Goal: Task Accomplishment & Management: Manage account settings

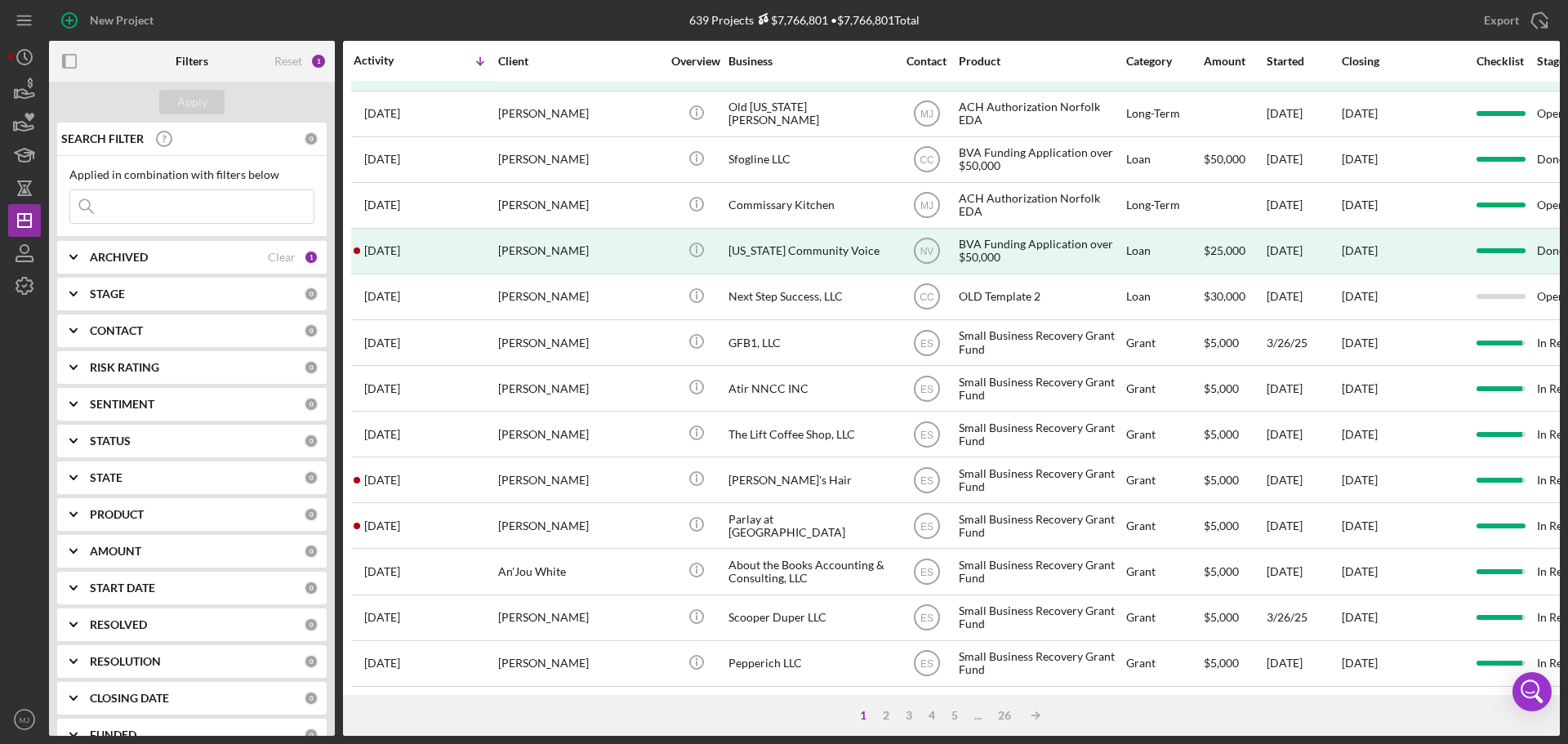
scroll to position [552, 0]
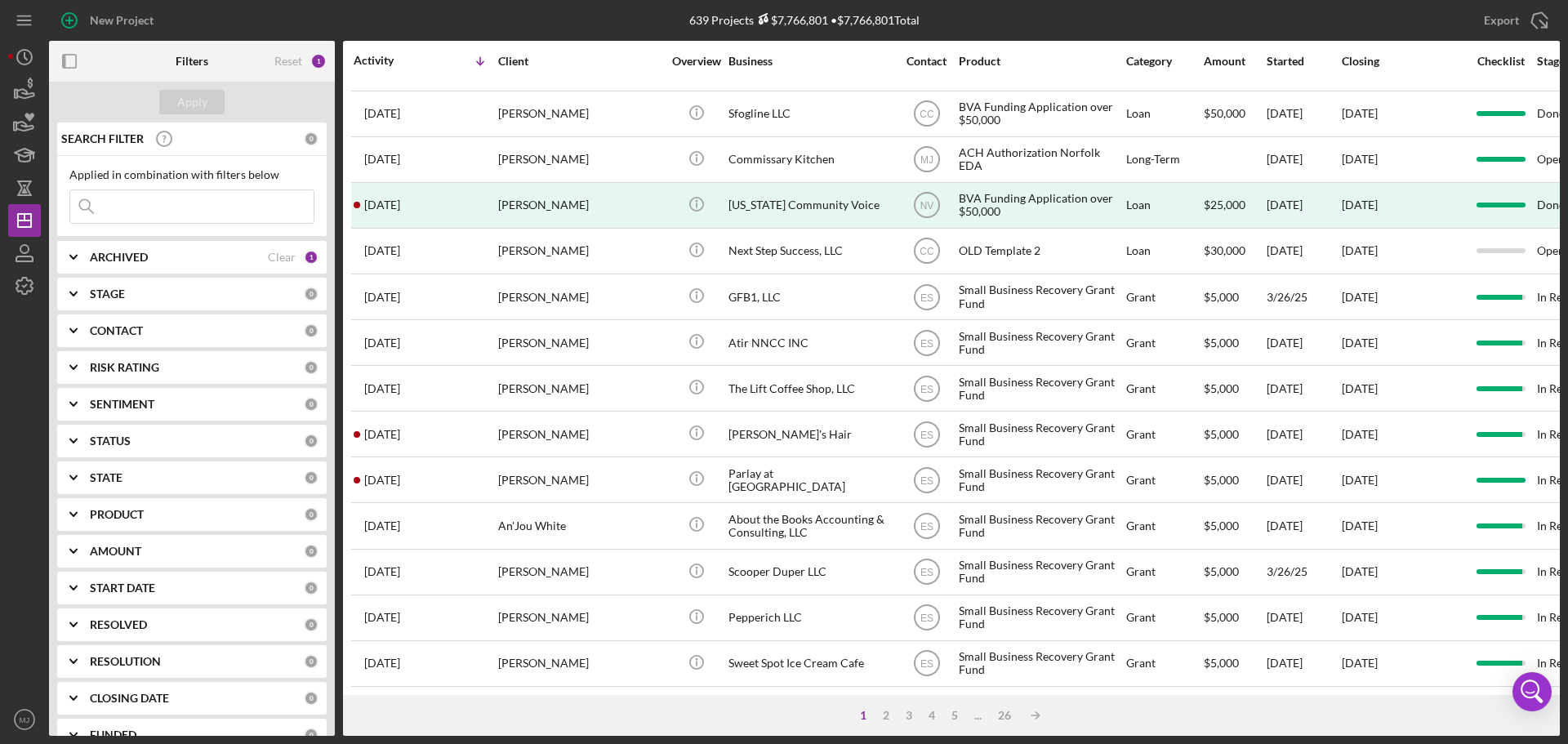
click at [144, 258] on b "ARCHIVED" at bounding box center [119, 257] width 58 height 13
click at [76, 346] on input "Archived" at bounding box center [78, 350] width 16 height 16
checkbox input "false"
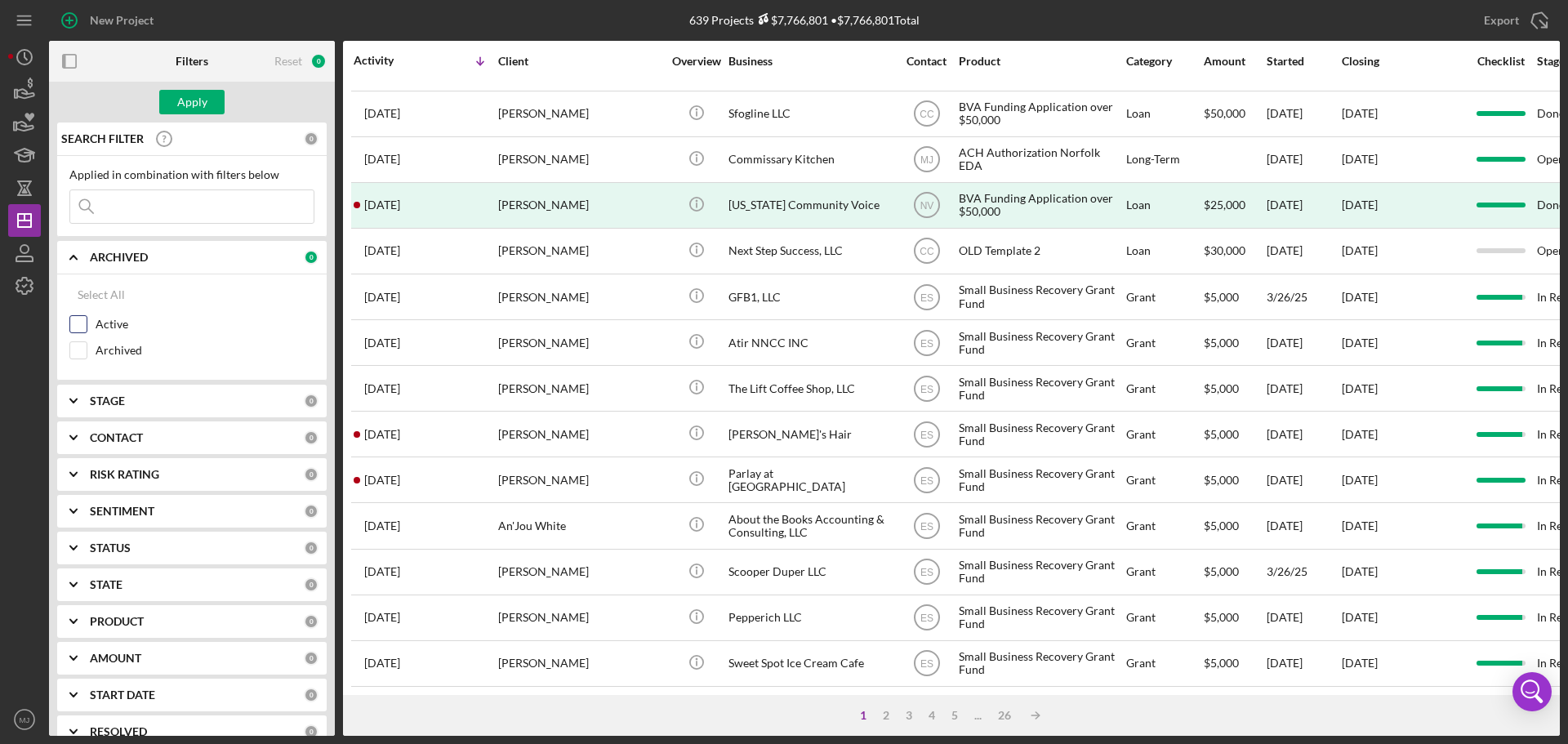
click at [79, 321] on input "Active" at bounding box center [78, 323] width 16 height 16
checkbox input "true"
click at [191, 102] on div "Apply" at bounding box center [192, 102] width 30 height 24
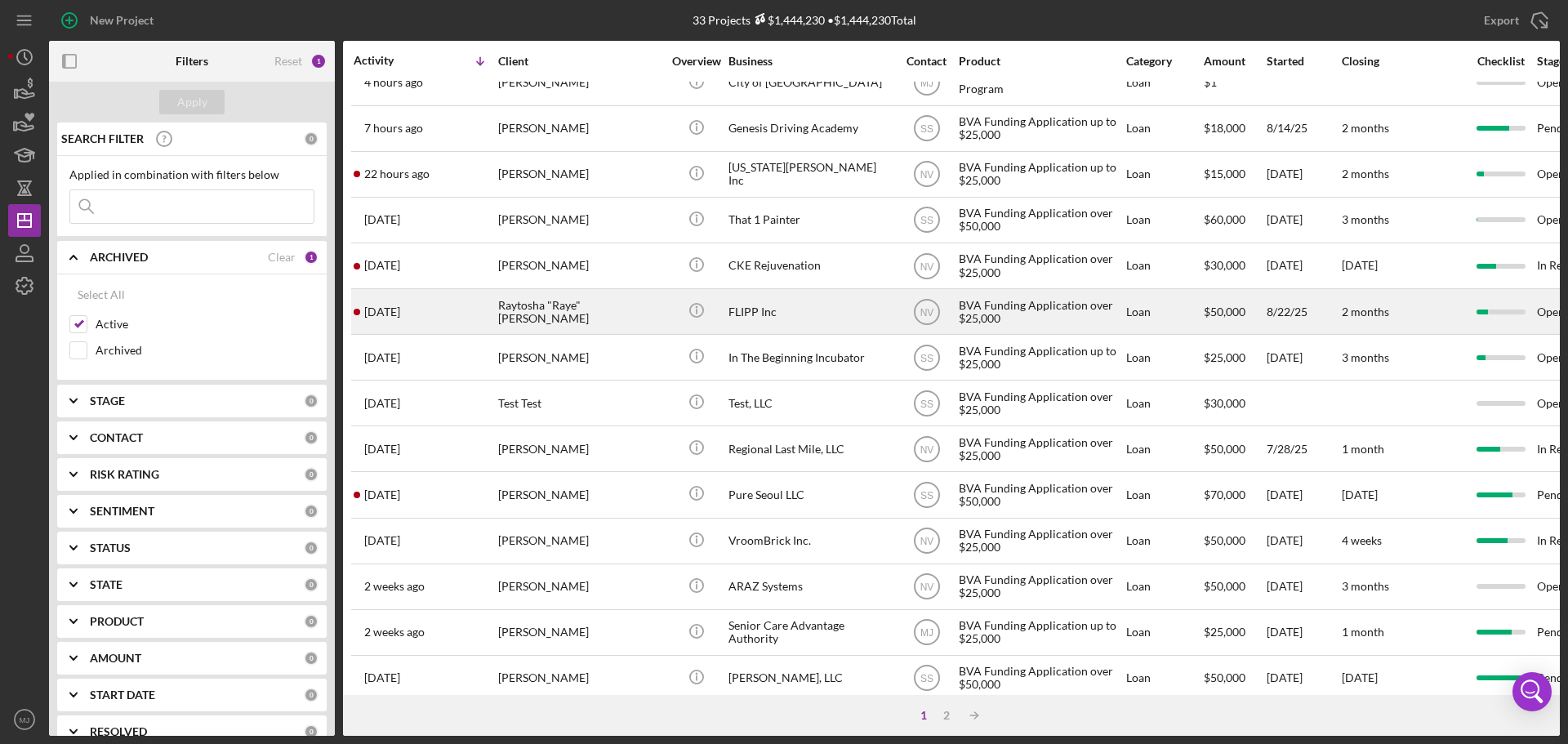
scroll to position [0, 0]
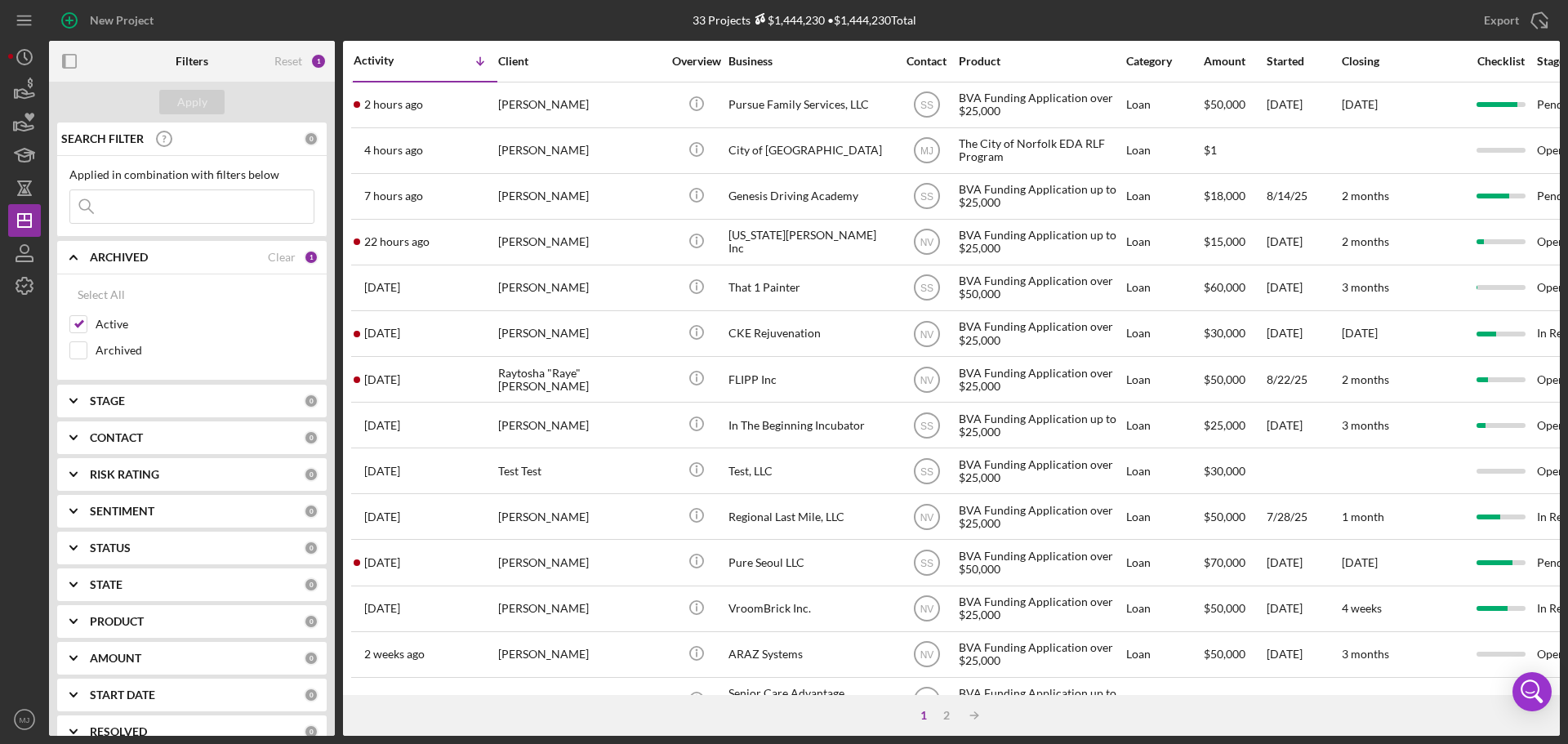
click at [194, 18] on div "New Project" at bounding box center [300, 20] width 504 height 41
click at [147, 21] on div "New Project" at bounding box center [121, 21] width 63 height 33
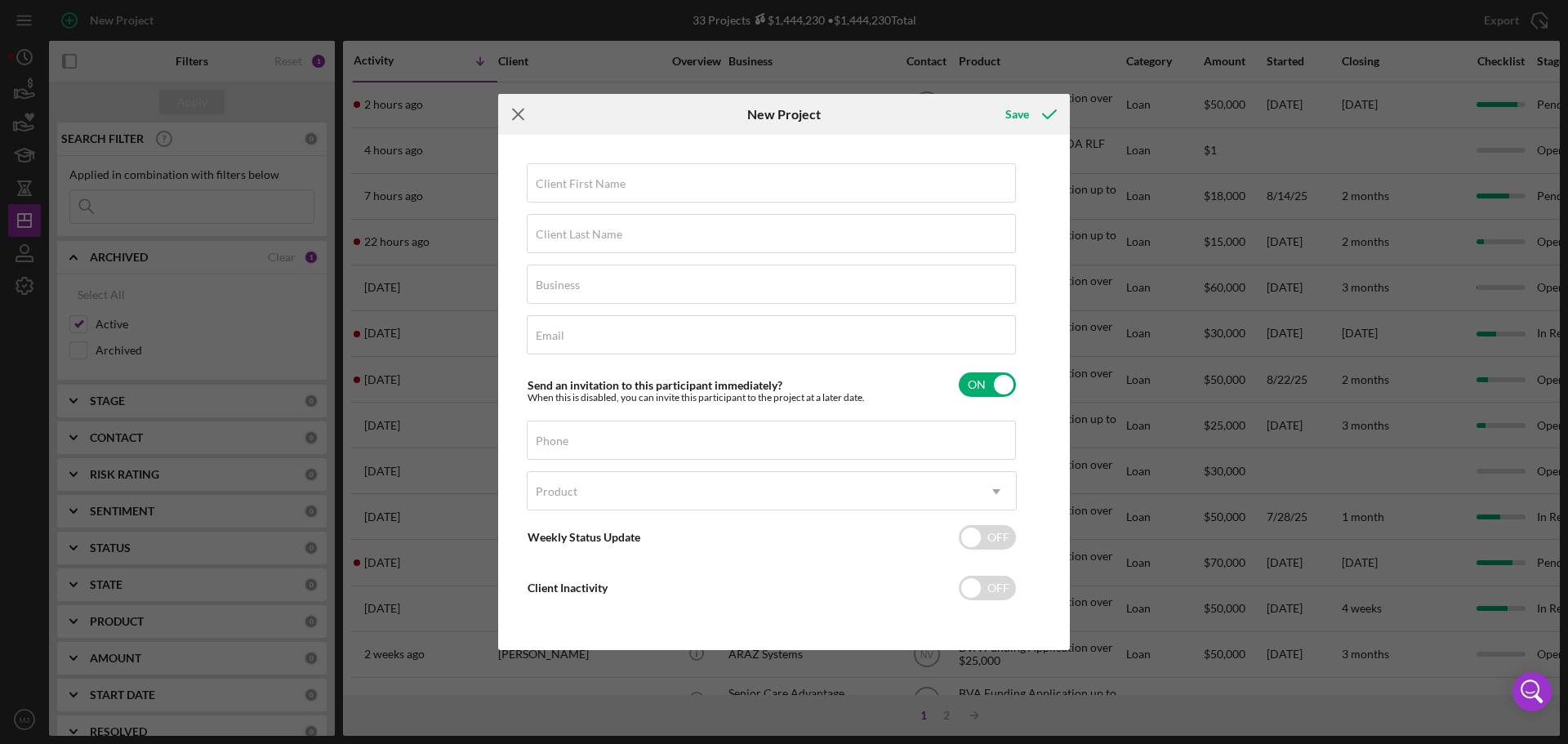
click at [513, 119] on icon "Icon/Menu Close" at bounding box center [518, 114] width 41 height 41
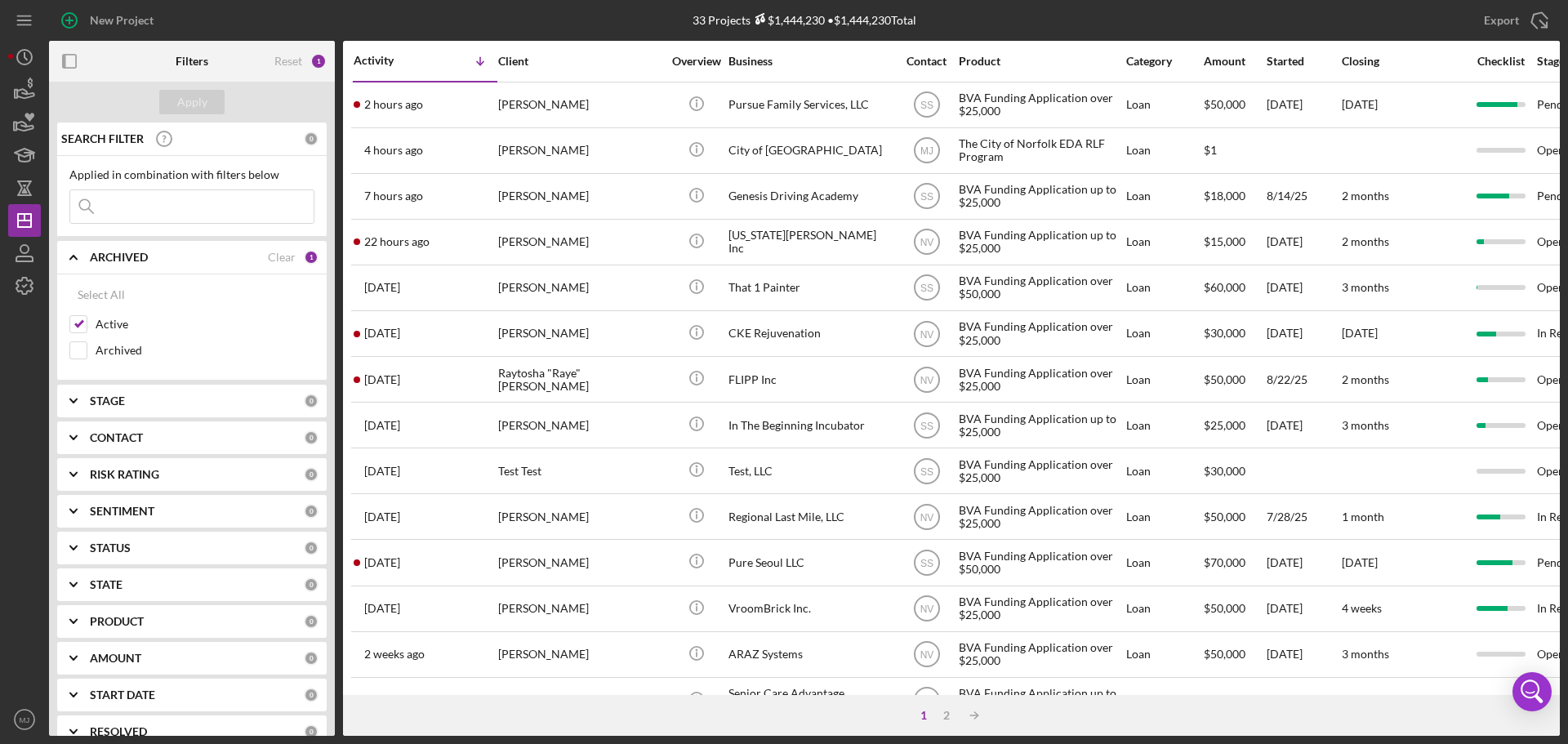
click at [273, 211] on input at bounding box center [192, 206] width 244 height 33
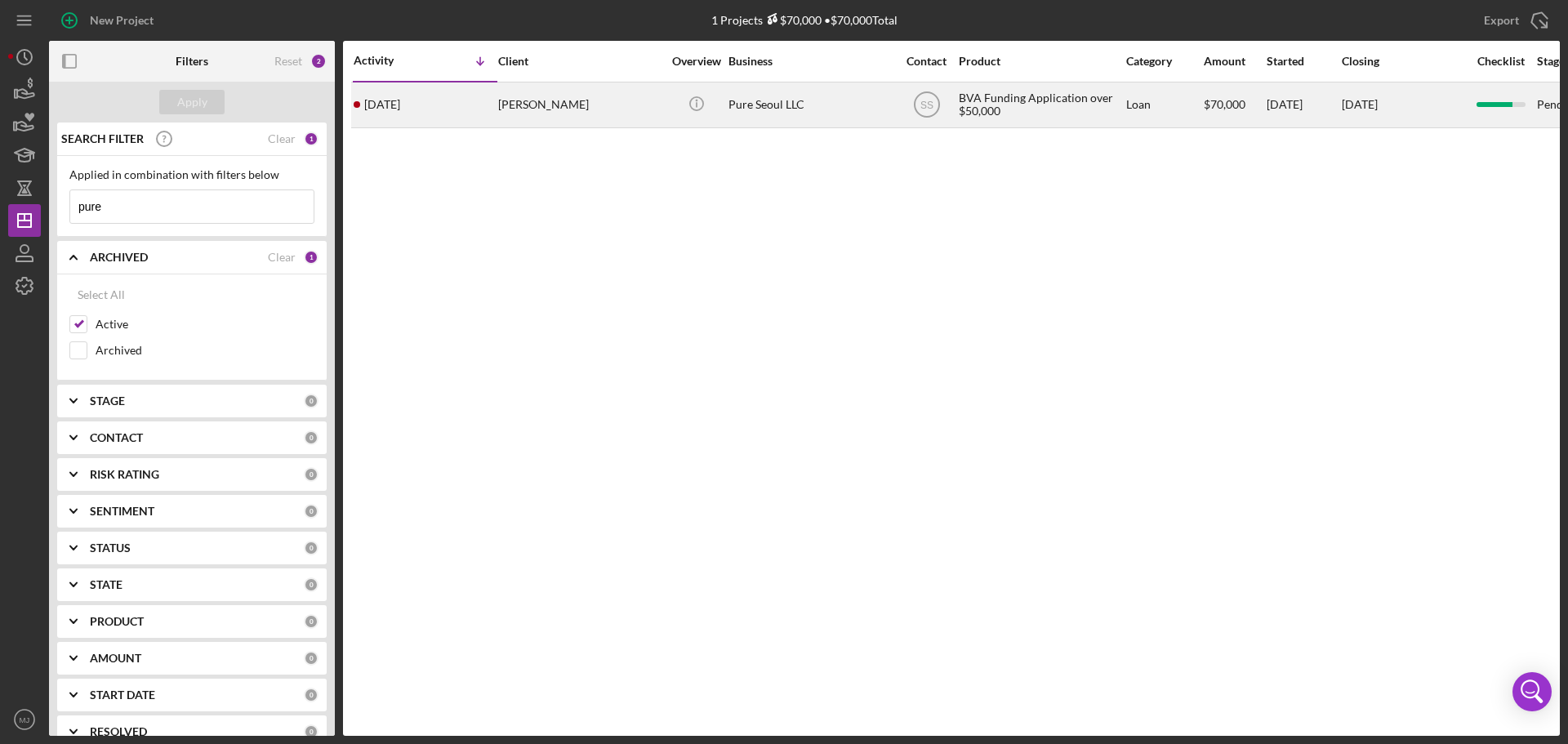
type input "pure"
click at [758, 106] on div "Pure Seoul LLC" at bounding box center [810, 105] width 163 height 43
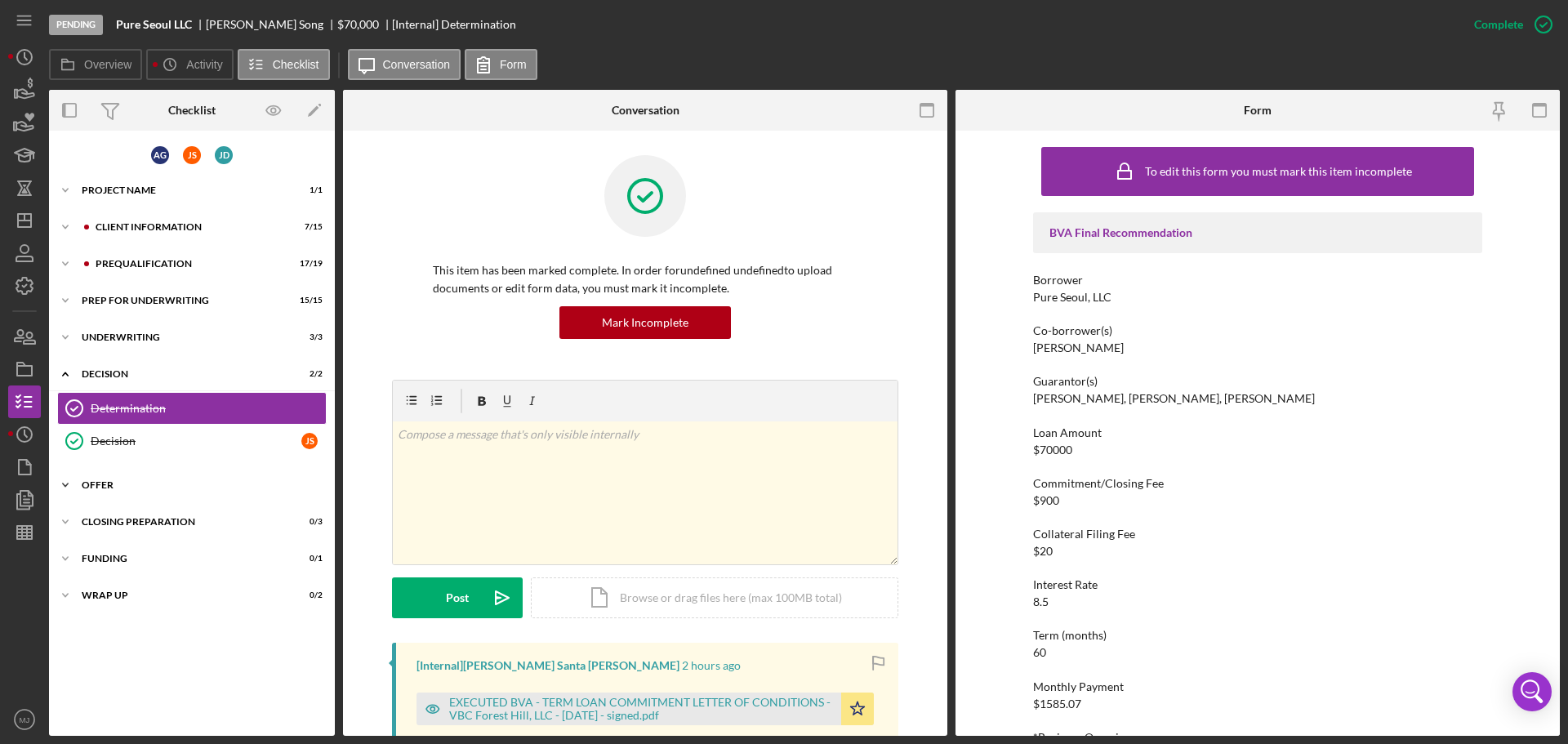
click at [91, 485] on div "Offer" at bounding box center [198, 485] width 232 height 10
click at [143, 554] on div "Letter of Conditions" at bounding box center [196, 551] width 211 height 13
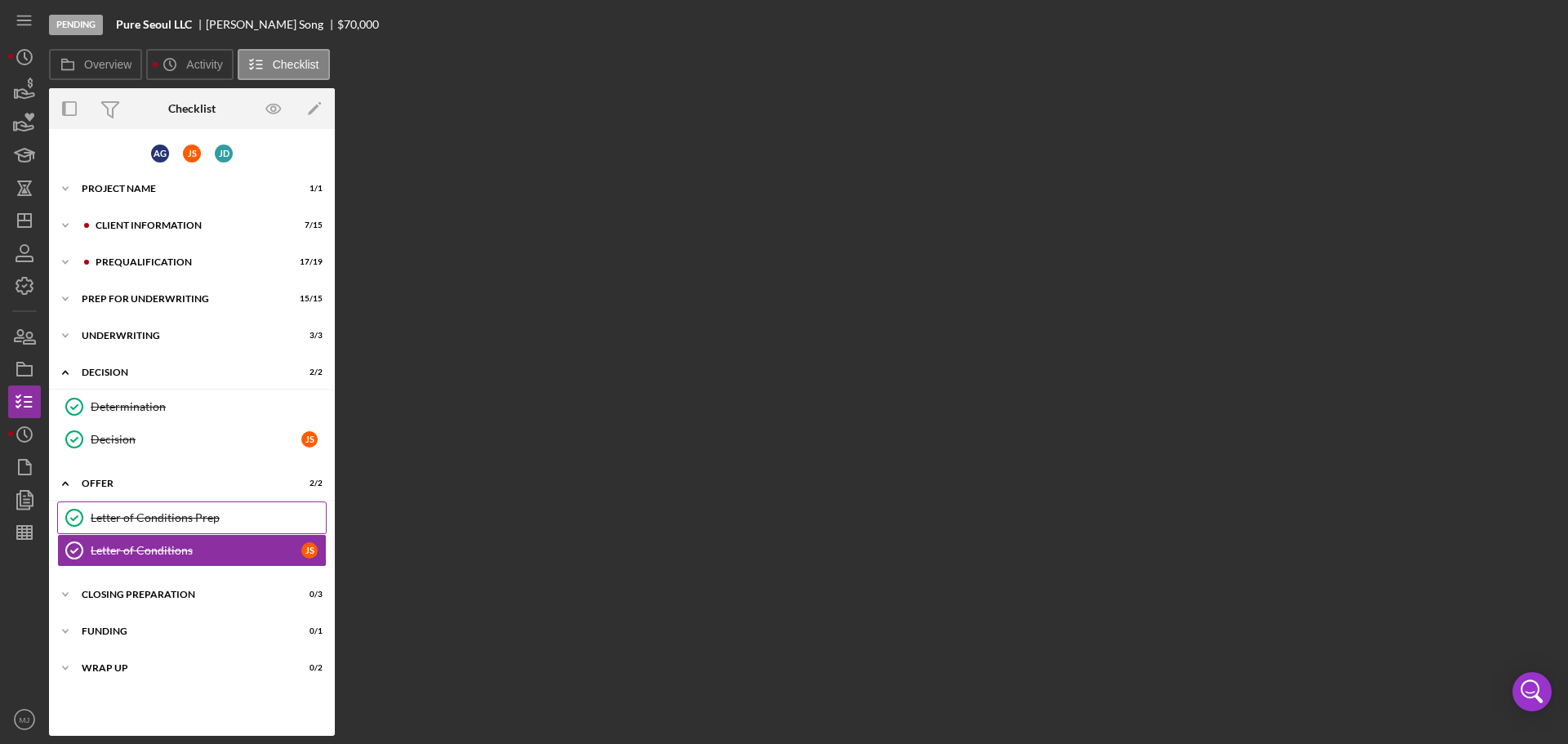
click at [162, 519] on div "Letter of Conditions Prep" at bounding box center [208, 517] width 235 height 13
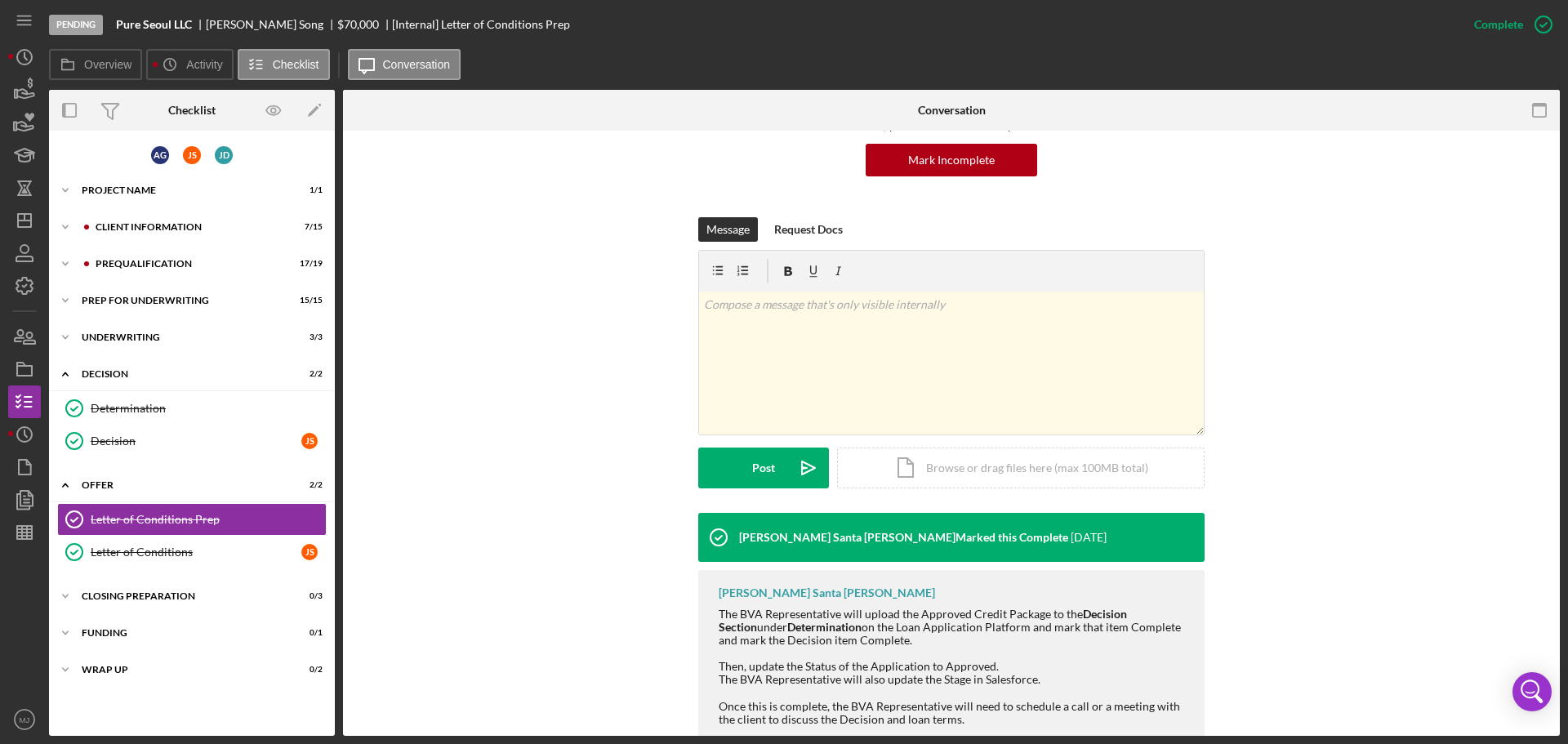
scroll to position [363, 0]
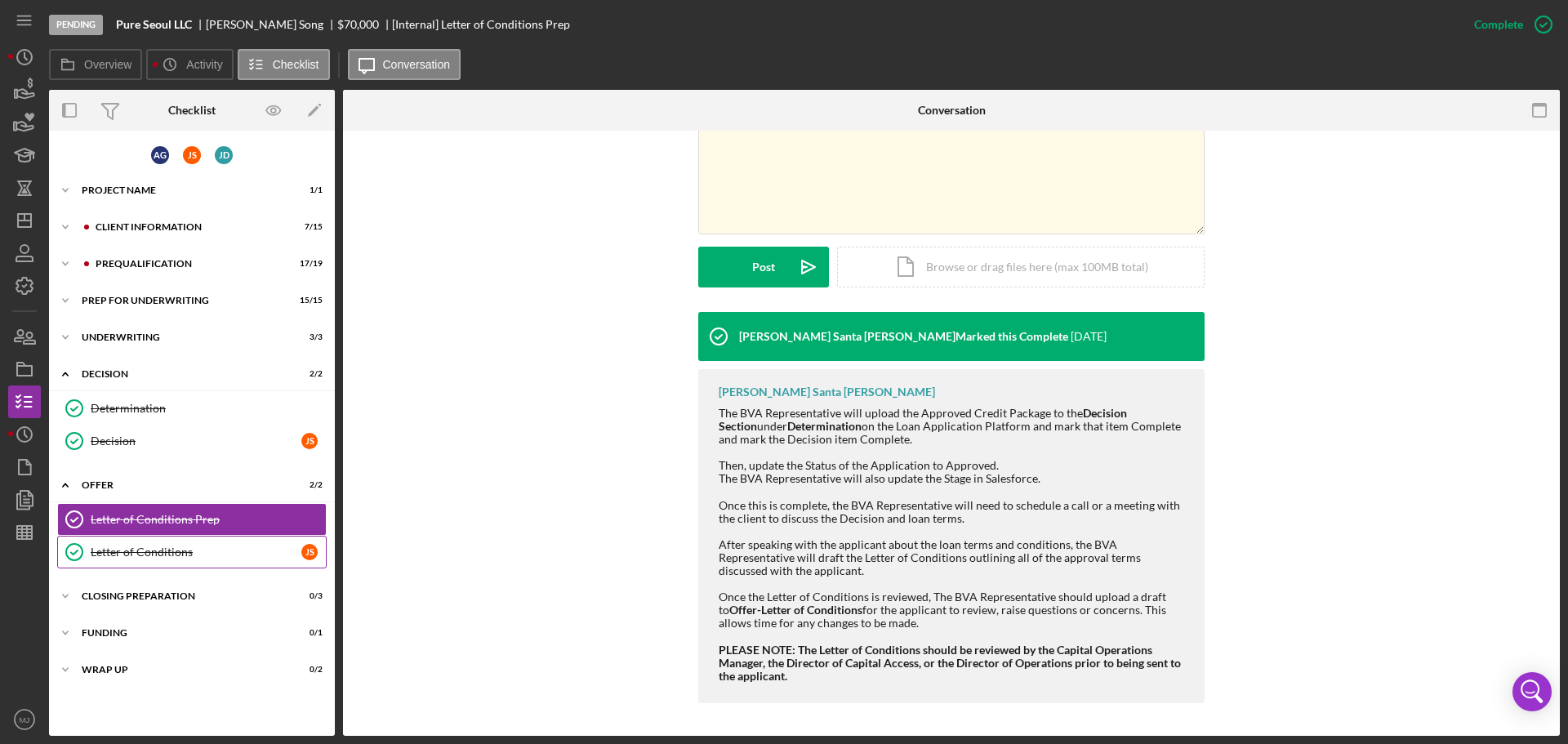
click at [181, 552] on div "Letter of Conditions" at bounding box center [196, 551] width 211 height 13
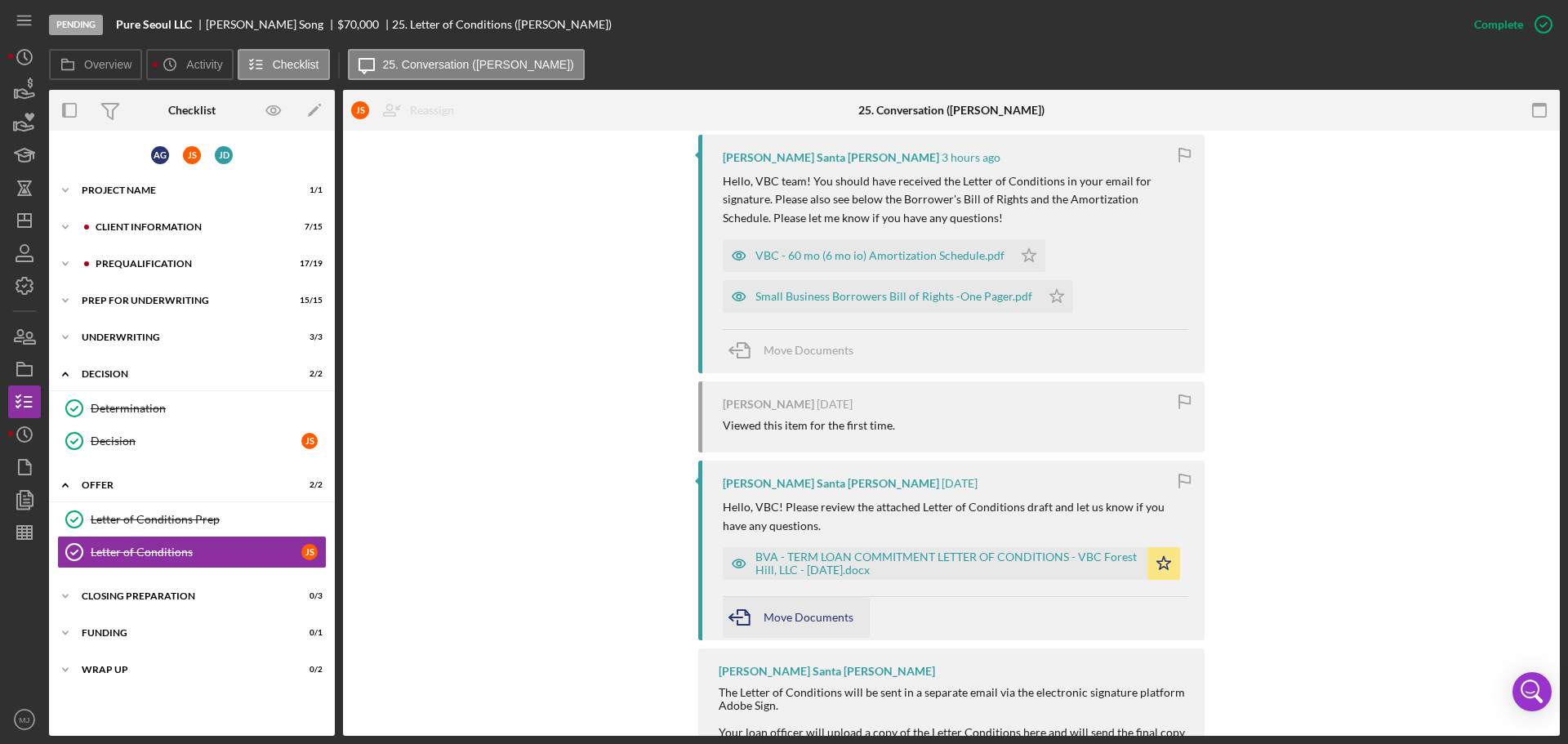
scroll to position [786, 0]
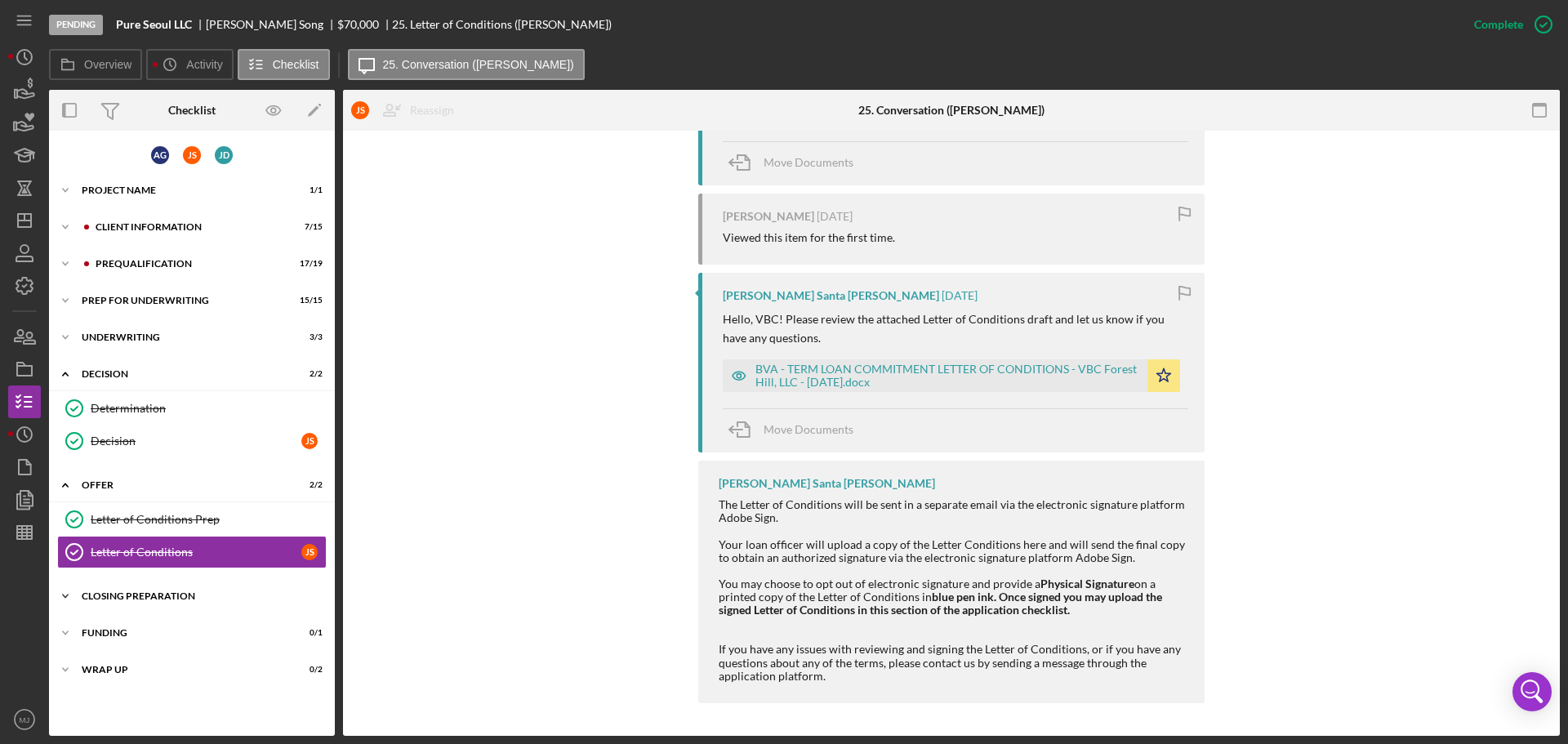
click at [167, 596] on div "Closing Preparation" at bounding box center [198, 596] width 232 height 10
click at [167, 616] on link "Closing Prep Closing Prep" at bounding box center [192, 630] width 270 height 33
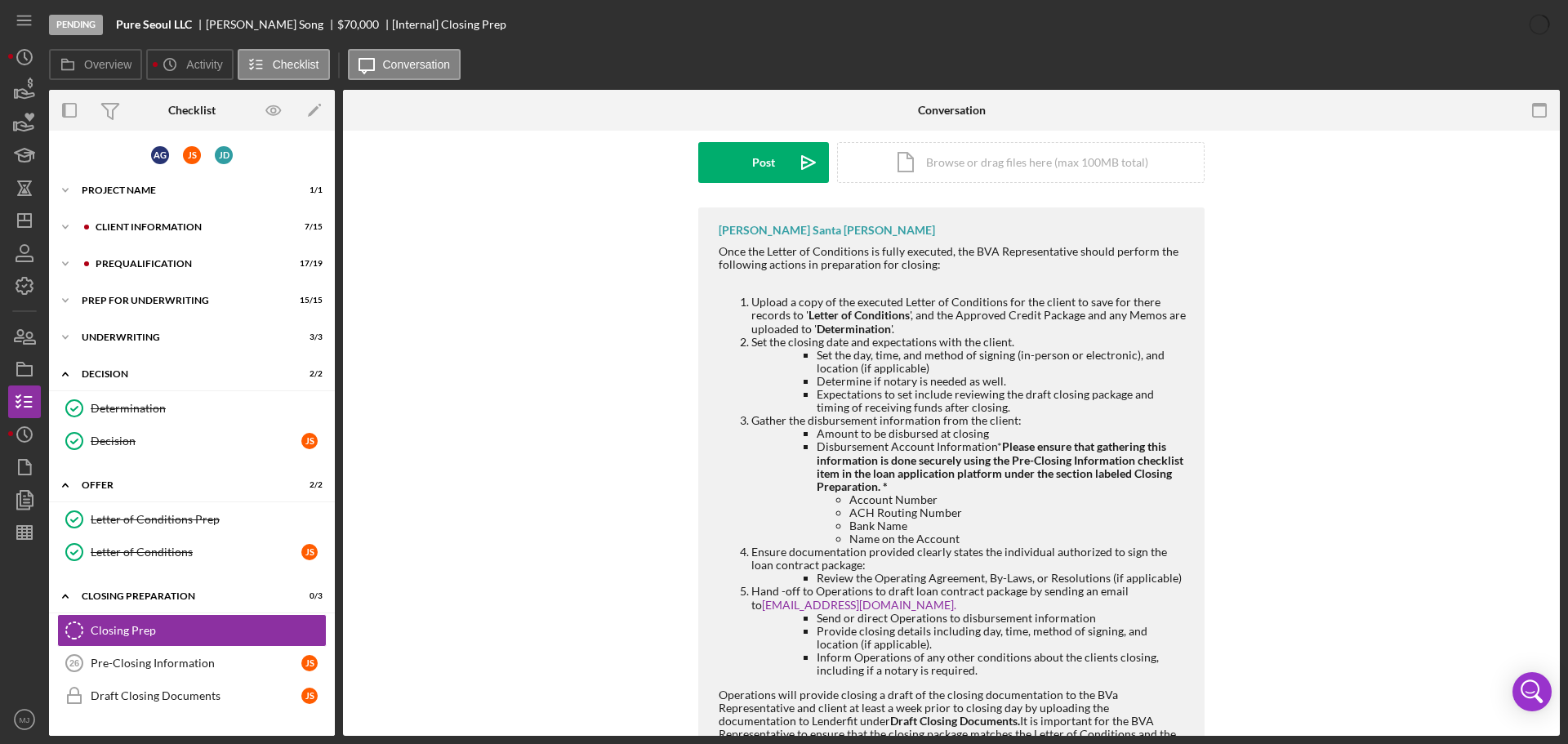
scroll to position [327, 0]
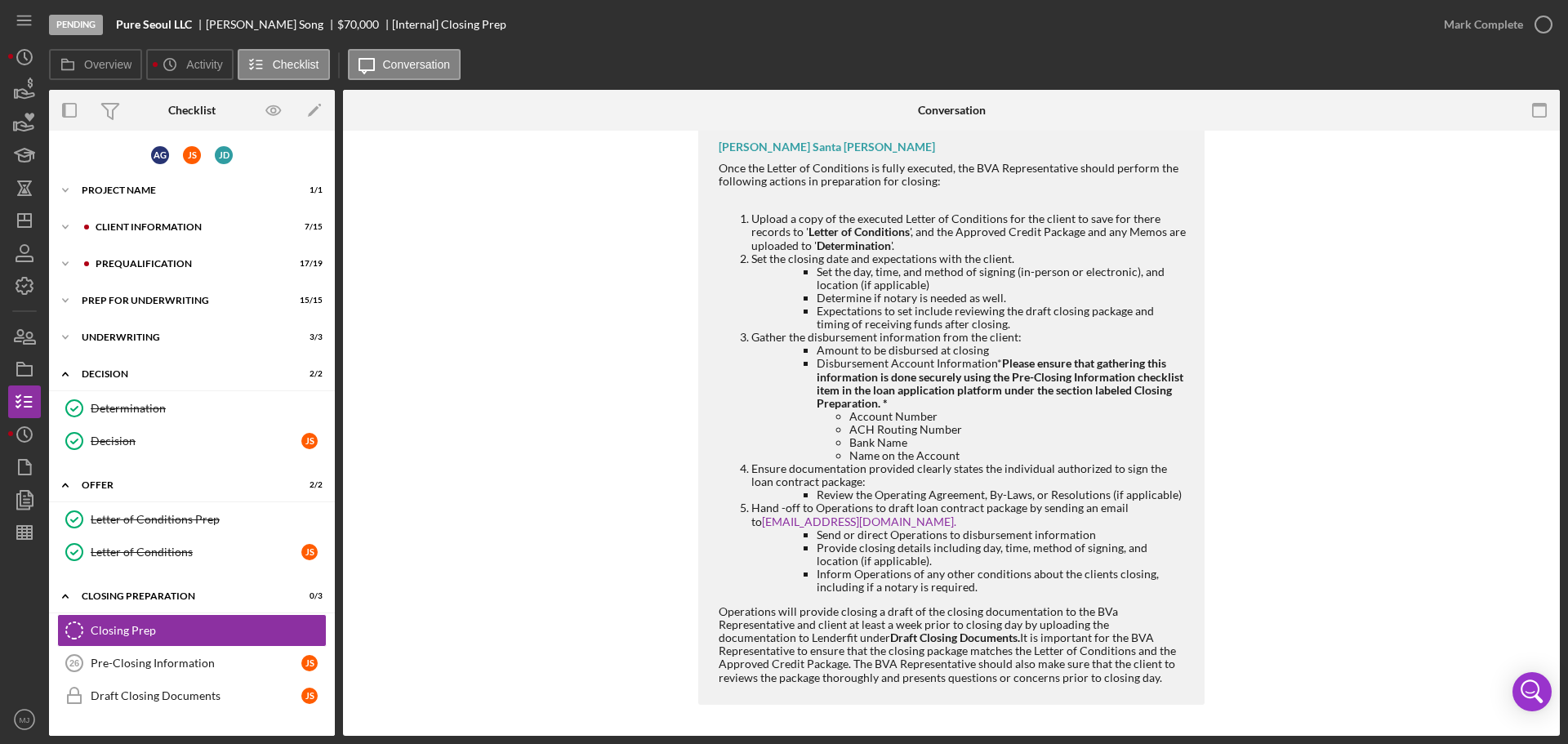
click at [921, 246] on li "Upload a copy of the executed Letter of Conditions for the client to save for t…" at bounding box center [970, 232] width 437 height 39
drag, startPoint x: 952, startPoint y: 232, endPoint x: 1190, endPoint y: 238, distance: 238.1
click at [1192, 236] on div "[PERSON_NAME] Santa [PERSON_NAME] Once the Letter of Conditions is fully execut…" at bounding box center [951, 414] width 506 height 580
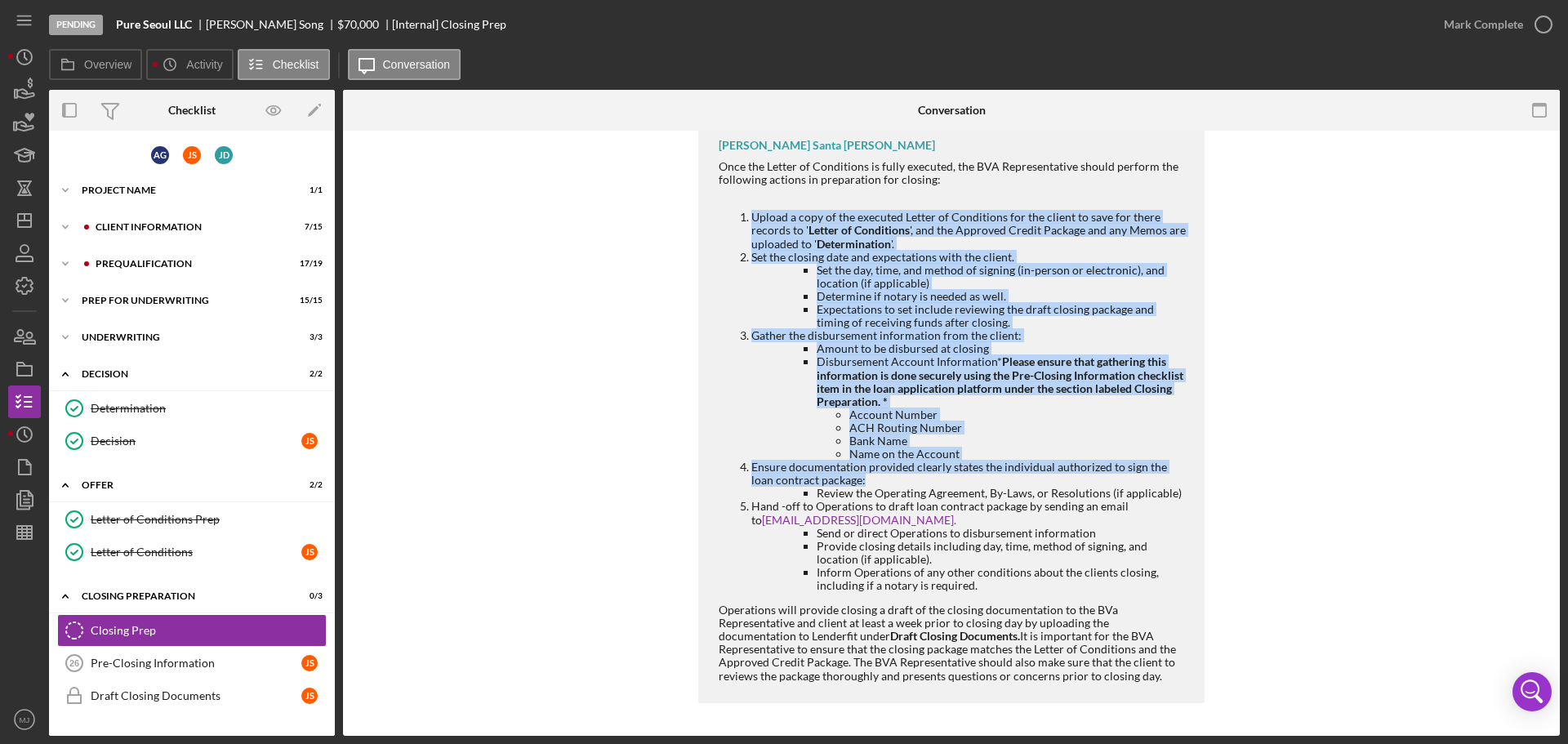
drag, startPoint x: 748, startPoint y: 212, endPoint x: 864, endPoint y: 482, distance: 293.9
click at [864, 482] on ol "Upload a copy of the executed Letter of Conditions for the client to save for t…" at bounding box center [953, 401] width 469 height 382
click at [869, 353] on li "Amount to be disbursed at closing" at bounding box center [1003, 349] width 371 height 13
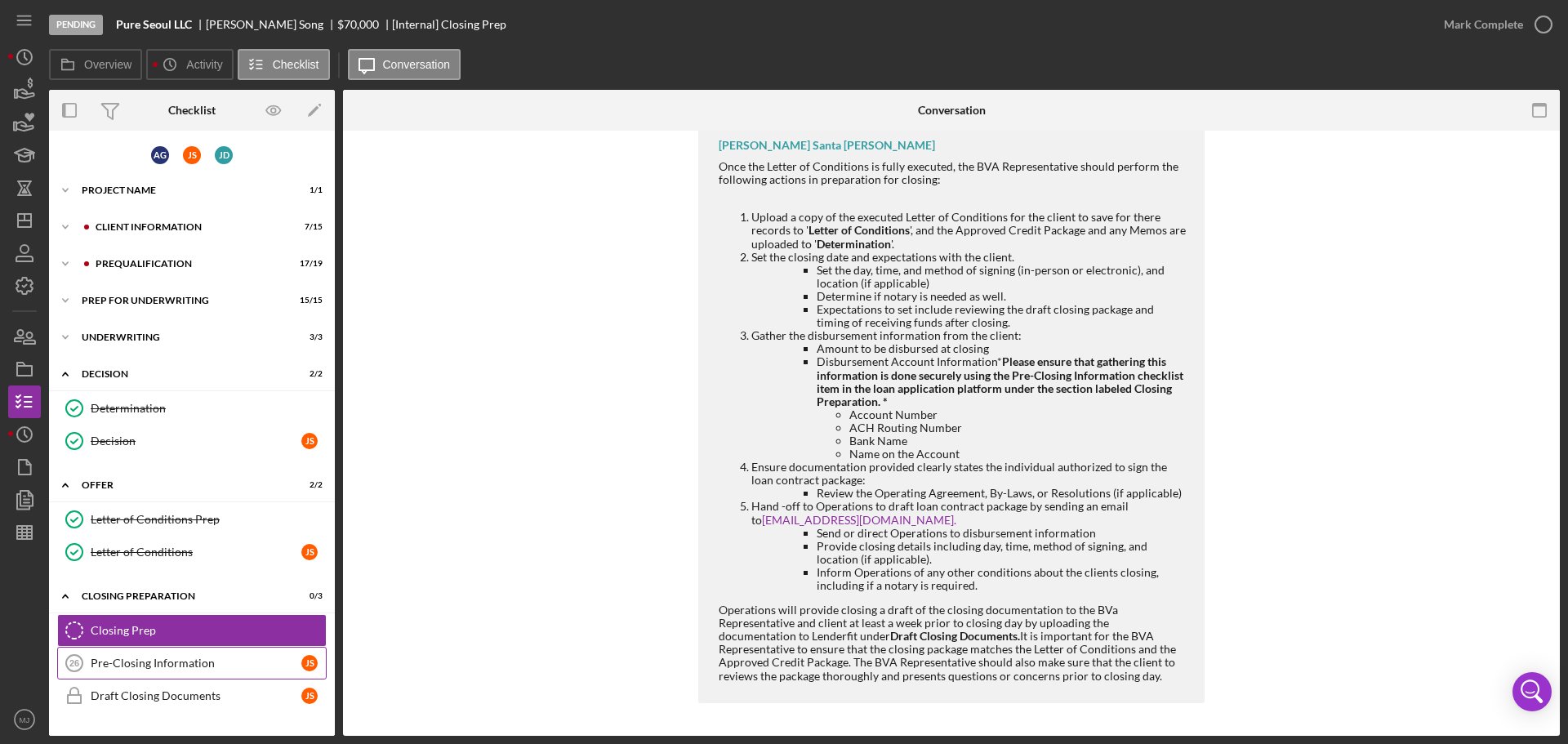
click at [185, 662] on div "Pre-Closing Information" at bounding box center [196, 662] width 211 height 13
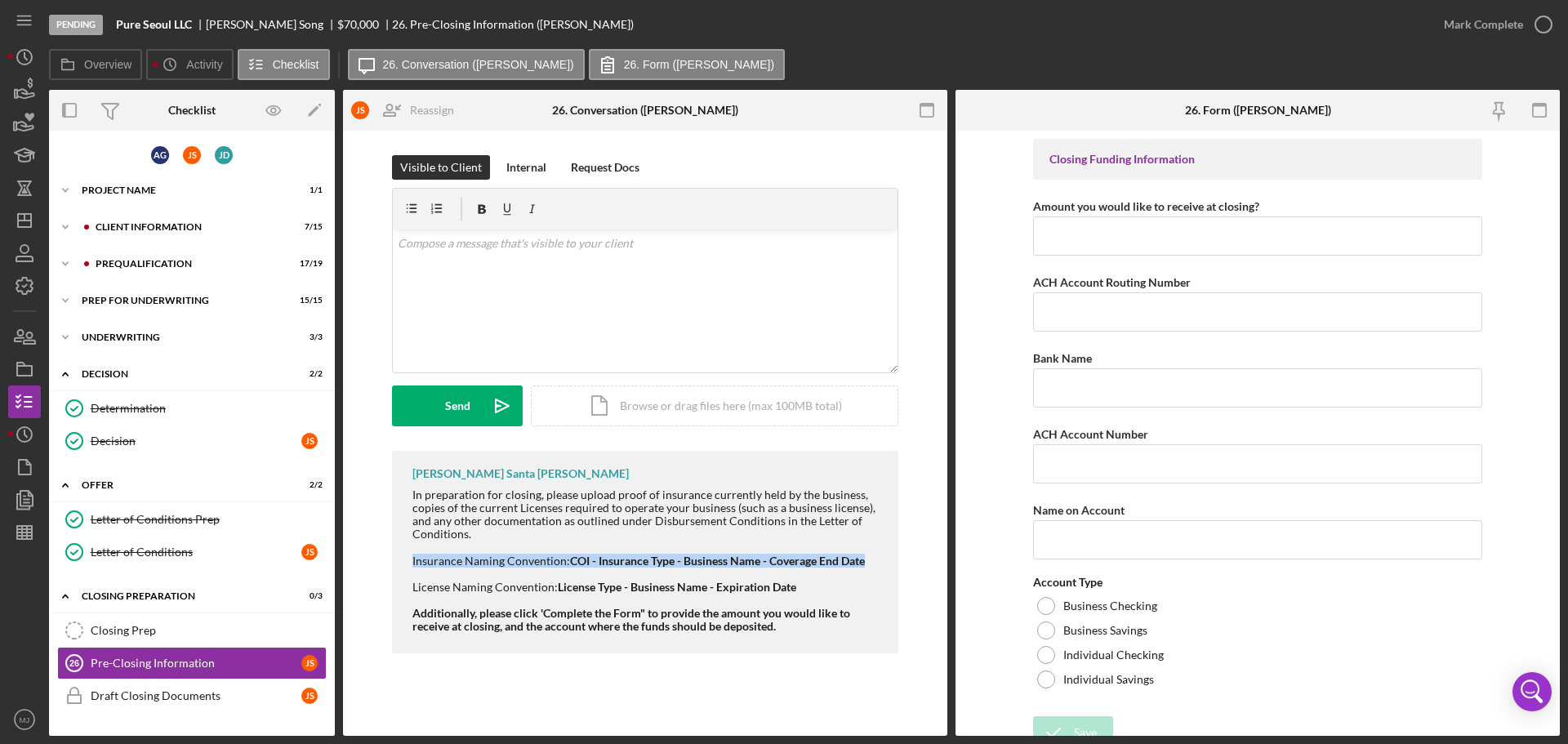
drag, startPoint x: 413, startPoint y: 562, endPoint x: 894, endPoint y: 558, distance: 481.0
click at [894, 558] on div "[PERSON_NAME] Santa [PERSON_NAME] In preparation for closing, please upload pro…" at bounding box center [645, 552] width 506 height 203
drag, startPoint x: 412, startPoint y: 589, endPoint x: 840, endPoint y: 588, distance: 428.0
click at [838, 588] on div "[PERSON_NAME] Santa [PERSON_NAME] In preparation for closing, please upload pro…" at bounding box center [645, 552] width 506 height 203
click at [135, 633] on div "Closing Prep" at bounding box center [208, 630] width 235 height 13
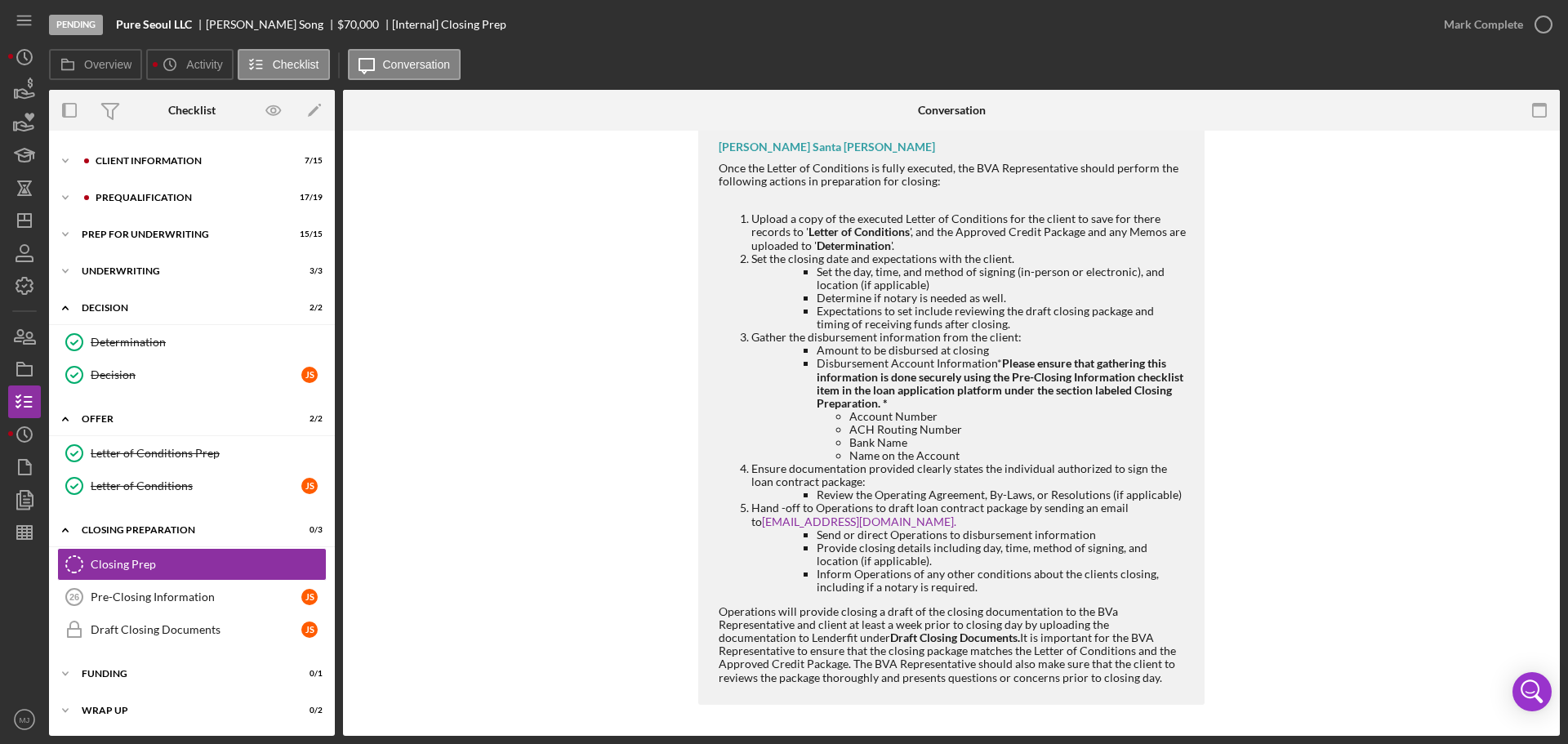
scroll to position [329, 0]
click at [114, 532] on div "Closing Preparation" at bounding box center [198, 529] width 232 height 10
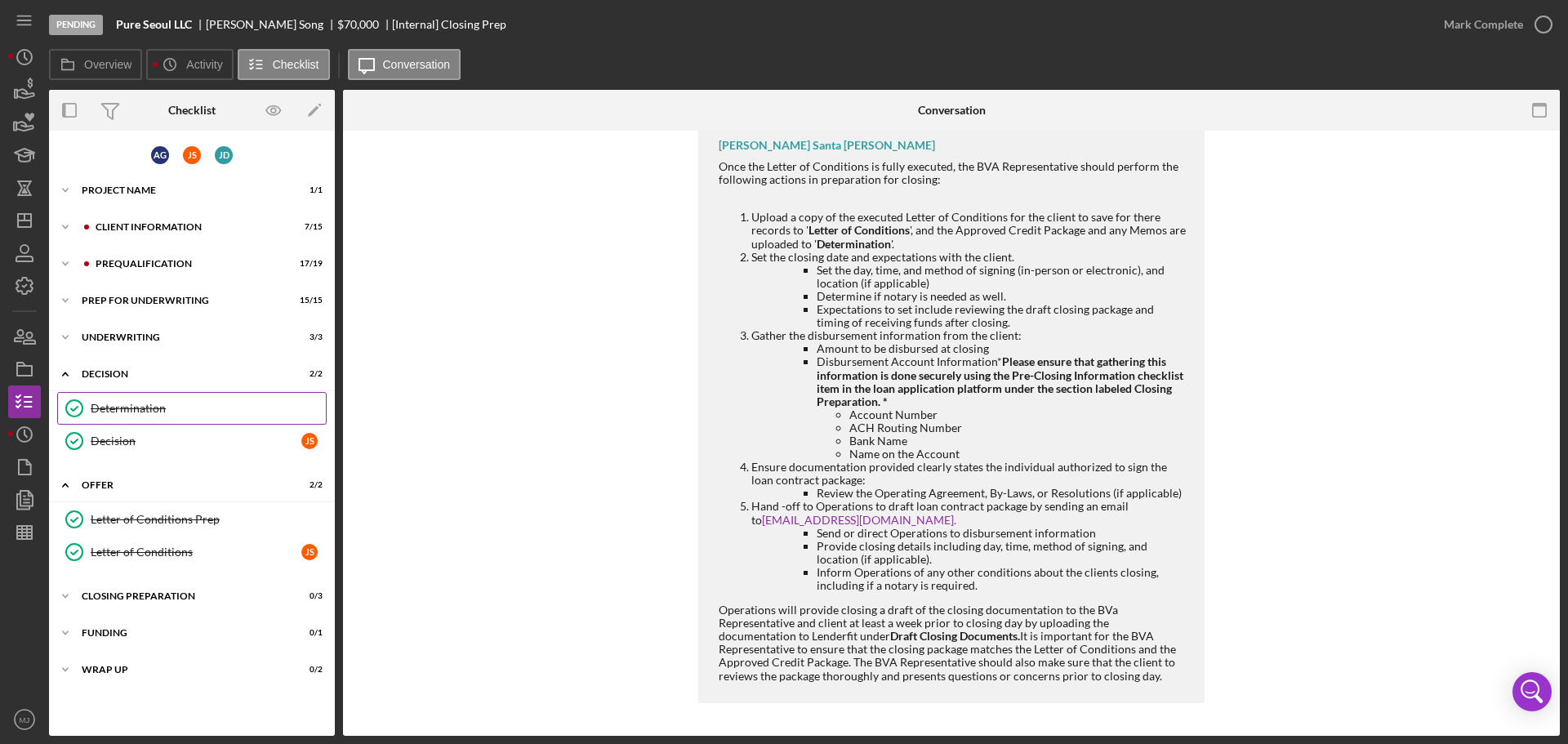
click at [133, 410] on div "Determination" at bounding box center [208, 408] width 235 height 13
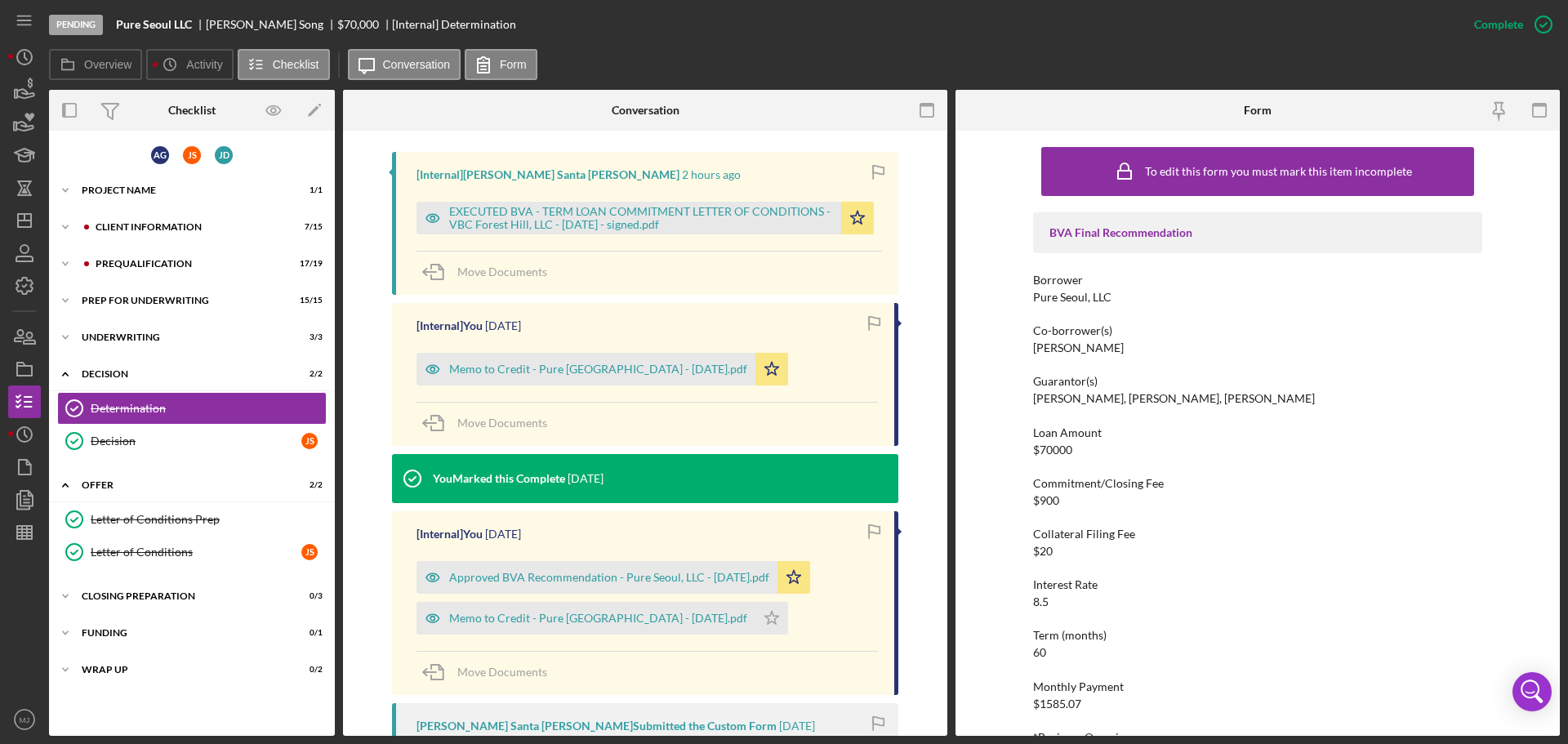
scroll to position [490, 0]
